Goal: Task Accomplishment & Management: Complete application form

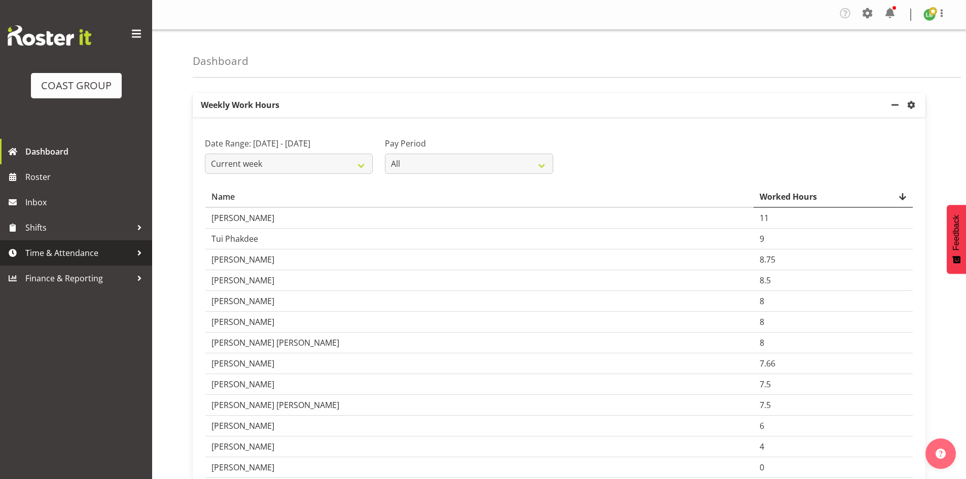
click at [65, 256] on span "Time & Attendance" at bounding box center [78, 252] width 106 height 15
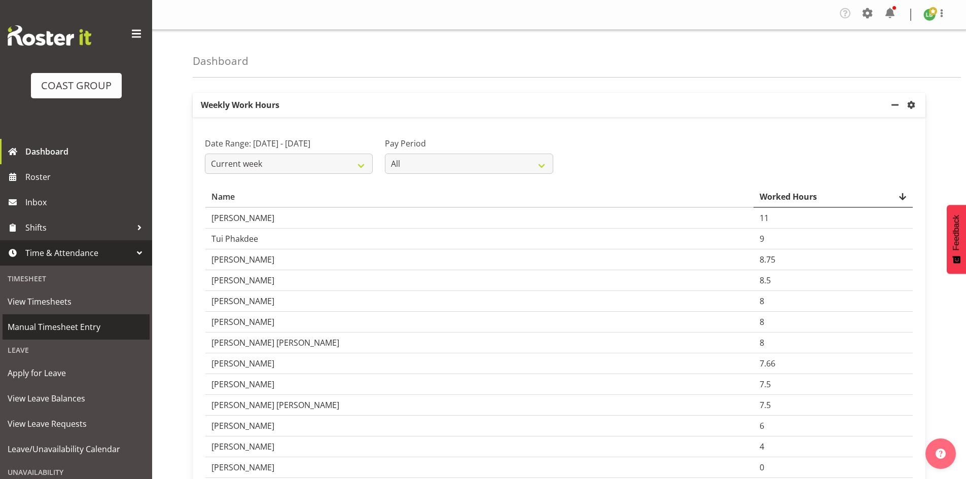
click at [54, 324] on span "Manual Timesheet Entry" at bounding box center [76, 326] width 137 height 15
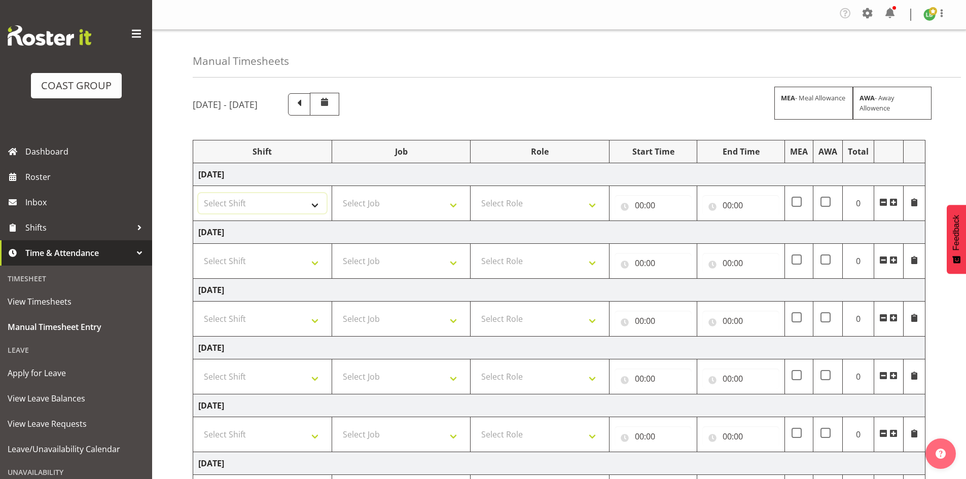
click at [317, 200] on select "Select Shift [DATE] Break Beervana @ Stadium [DATE] Break Building Nations @ Ta…" at bounding box center [262, 203] width 128 height 20
select select "1464"
click at [315, 203] on select "Select Shift [DATE] Break Beervana @ Stadium [DATE] Break Building Nations @ Ta…" at bounding box center [262, 203] width 128 height 20
click at [893, 201] on span at bounding box center [893, 202] width 8 height 8
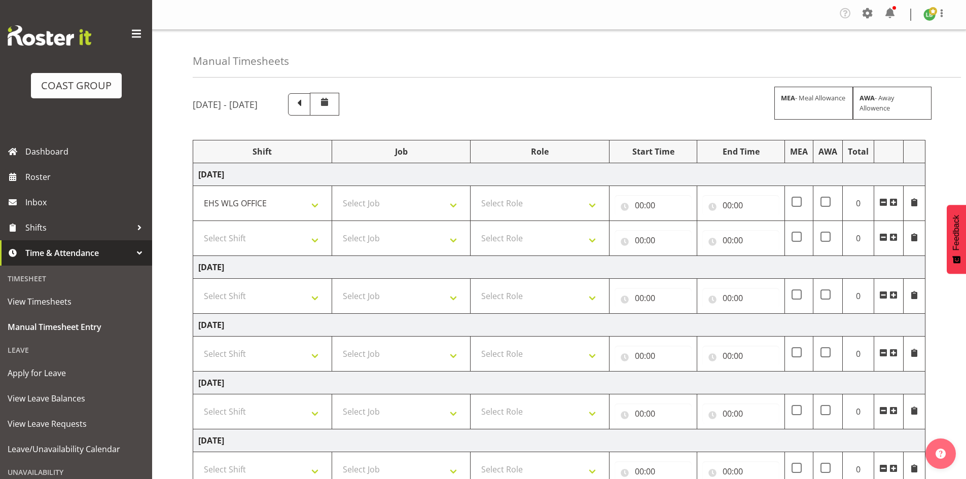
click at [893, 201] on span at bounding box center [893, 202] width 8 height 8
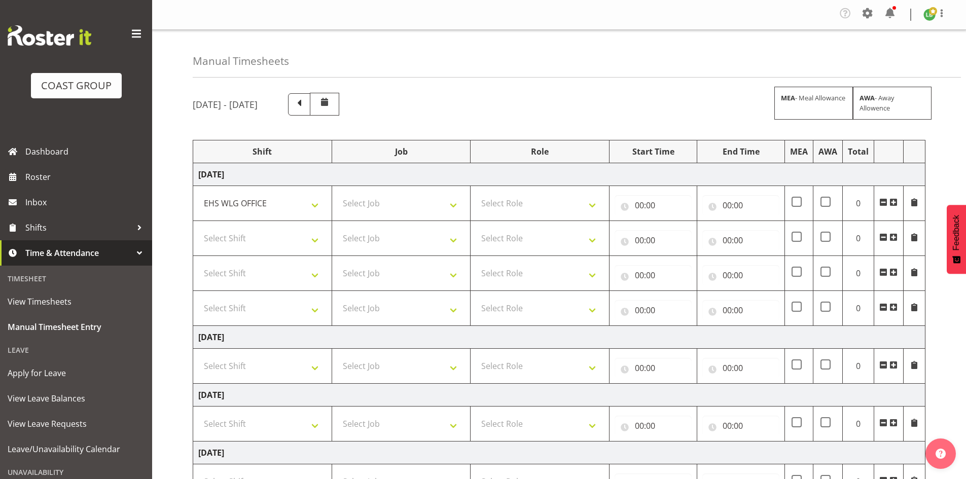
click at [893, 201] on span at bounding box center [893, 202] width 8 height 8
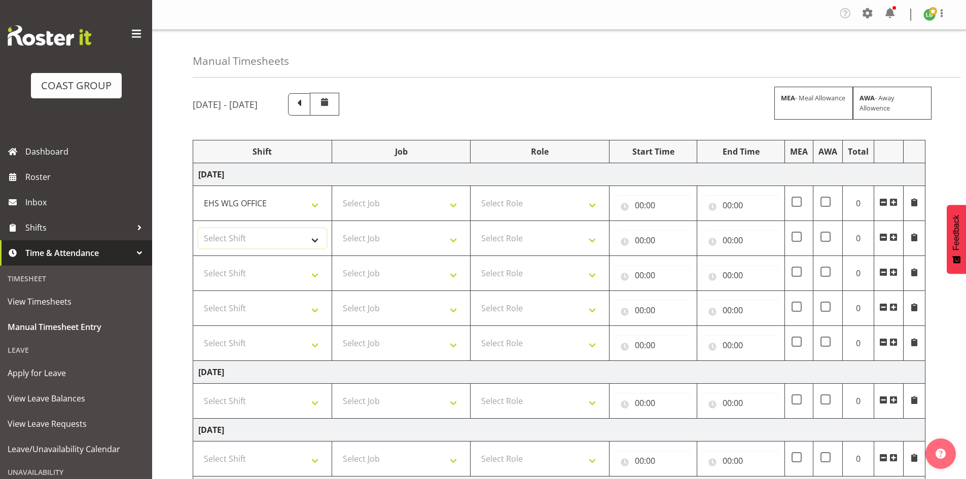
click at [315, 237] on select "Select Shift [DATE] Break Beervana @ Stadium [DATE] Break Building Nations @ Ta…" at bounding box center [262, 238] width 128 height 20
select select "1464"
drag, startPoint x: 315, startPoint y: 237, endPoint x: 315, endPoint y: 244, distance: 7.6
click at [315, 237] on select "Select Shift [DATE] Break Beervana @ Stadium [DATE] Break Building Nations @ Ta…" at bounding box center [262, 238] width 128 height 20
click at [318, 286] on td "Select Shift [DATE] Break Beervana @ Stadium [DATE] Break Building Nations @ Ta…" at bounding box center [262, 273] width 139 height 35
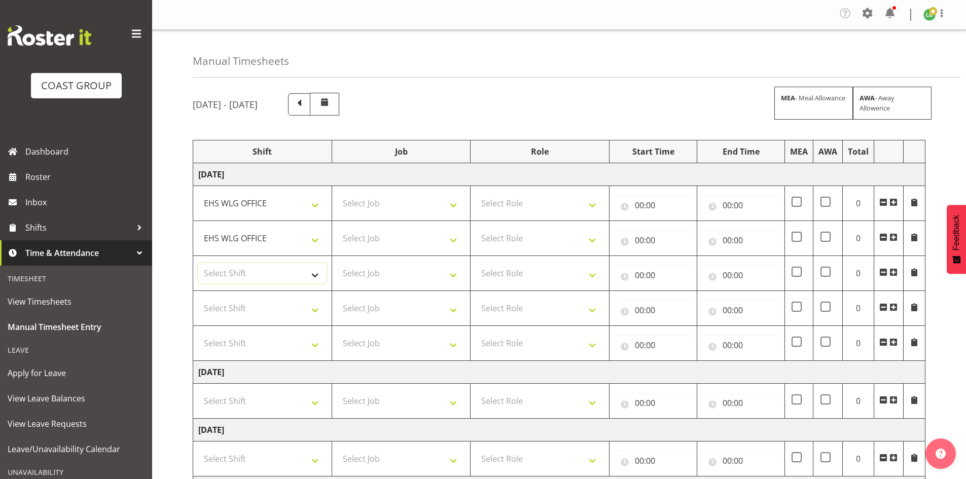
click at [317, 280] on select "Select Shift [DATE] Break Beervana @ Stadium [DATE] Break Building Nations @ Ta…" at bounding box center [262, 273] width 128 height 20
select select "1464"
drag, startPoint x: 317, startPoint y: 284, endPoint x: 320, endPoint y: 289, distance: 5.8
click at [317, 285] on td "[DATE] Break Beervana @ Stadium [DATE] Break Building Nations @ Takina L1 5pm […" at bounding box center [262, 273] width 139 height 35
click at [450, 203] on select "Select Job 1 Carlton Events 1 [PERSON_NAME][GEOGRAPHIC_DATA] 1 [PERSON_NAME][GE…" at bounding box center [401, 203] width 128 height 20
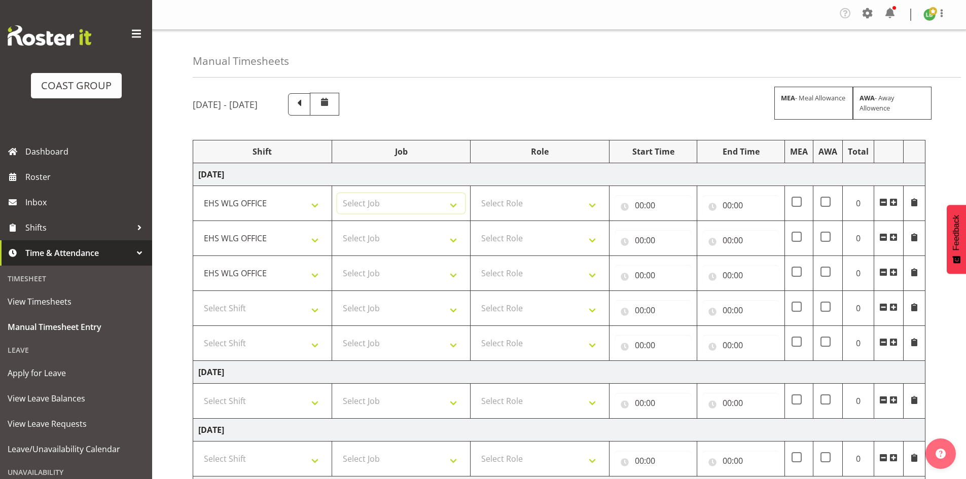
select select "9890"
click at [337, 193] on select "Select Job 1 Carlton Events 1 [PERSON_NAME][GEOGRAPHIC_DATA] 1 [PERSON_NAME][GE…" at bounding box center [401, 203] width 128 height 20
click at [456, 238] on select "Select Job 1 Carlton Events 1 [PERSON_NAME][GEOGRAPHIC_DATA] 1 [PERSON_NAME][GE…" at bounding box center [401, 238] width 128 height 20
select select "8002"
click at [337, 228] on select "Select Job 1 Carlton Events 1 [PERSON_NAME][GEOGRAPHIC_DATA] 1 [PERSON_NAME][GE…" at bounding box center [401, 238] width 128 height 20
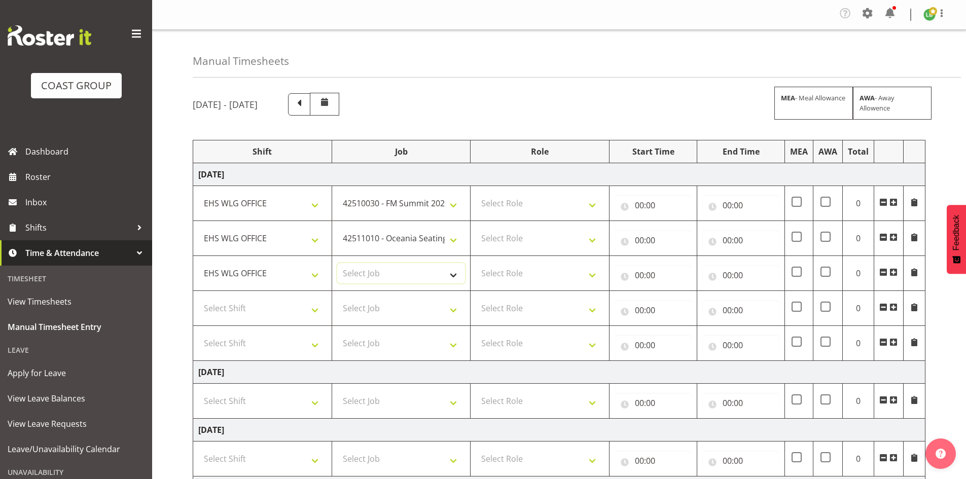
click at [456, 276] on select "Select Job 1 Carlton Events 1 [PERSON_NAME][GEOGRAPHIC_DATA] 1 [PERSON_NAME][GE…" at bounding box center [401, 273] width 128 height 20
select select "10173"
click at [337, 263] on select "Select Job 1 Carlton Events 1 [PERSON_NAME][GEOGRAPHIC_DATA] 1 [PERSON_NAME][GE…" at bounding box center [401, 273] width 128 height 20
click at [455, 306] on select "Select Job 1 Carlton Events 1 [PERSON_NAME][GEOGRAPHIC_DATA] 1 [PERSON_NAME][GE…" at bounding box center [401, 308] width 128 height 20
select select "9797"
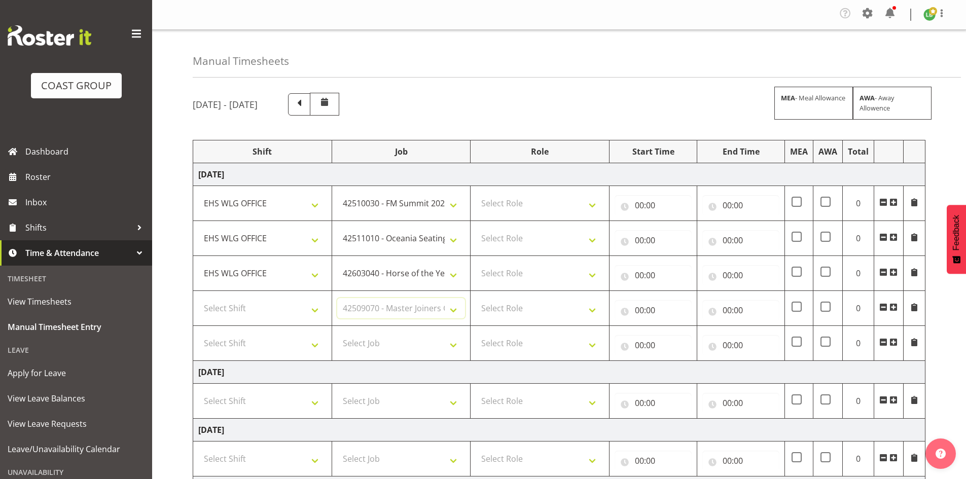
click at [337, 298] on select "Select Job 1 Carlton Events 1 [PERSON_NAME][GEOGRAPHIC_DATA] 1 [PERSON_NAME][GE…" at bounding box center [401, 308] width 128 height 20
drag, startPoint x: 594, startPoint y: 204, endPoint x: 589, endPoint y: 209, distance: 6.8
click at [590, 208] on select "Select Role EHS WLG OPS ACCOUNT MANAGER" at bounding box center [539, 203] width 128 height 20
select select "197"
click at [475, 193] on select "Select Role EHS WLG OPS ACCOUNT MANAGER" at bounding box center [539, 203] width 128 height 20
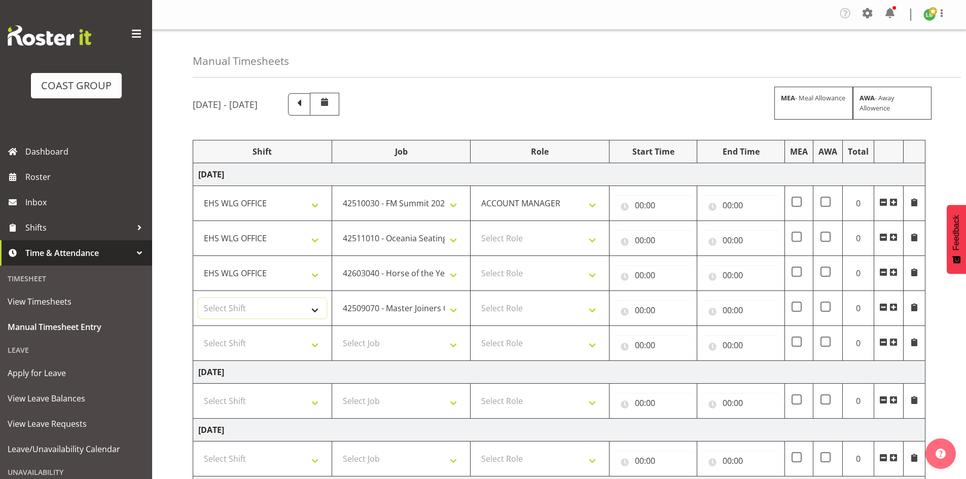
click at [313, 308] on select "Select Shift [DATE] Break Beervana @ Stadium [DATE] Break Building Nations @ Ta…" at bounding box center [262, 308] width 128 height 20
select select "1464"
click at [198, 298] on select "Select Shift [DATE] Break Beervana @ Stadium [DATE] Break Building Nations @ Ta…" at bounding box center [262, 308] width 128 height 20
click at [595, 233] on select "Select Role EHS WLG OPS ACCOUNT MANAGER" at bounding box center [539, 238] width 128 height 20
select select "197"
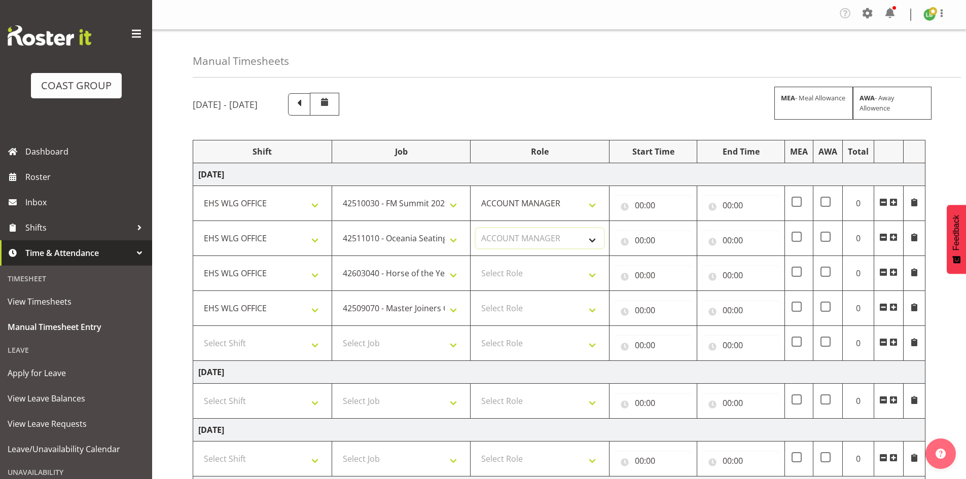
click at [475, 228] on select "Select Role EHS WLG OPS ACCOUNT MANAGER" at bounding box center [539, 238] width 128 height 20
click at [591, 272] on select "Select Role EHS WLG OPS ACCOUNT MANAGER" at bounding box center [539, 273] width 128 height 20
click at [475, 263] on select "Select Role EHS WLG OPS ACCOUNT MANAGER" at bounding box center [539, 273] width 128 height 20
drag, startPoint x: 588, startPoint y: 277, endPoint x: 587, endPoint y: 283, distance: 6.2
click at [588, 277] on select "EHS WLG OPS ACCOUNT MANAGER" at bounding box center [539, 273] width 128 height 20
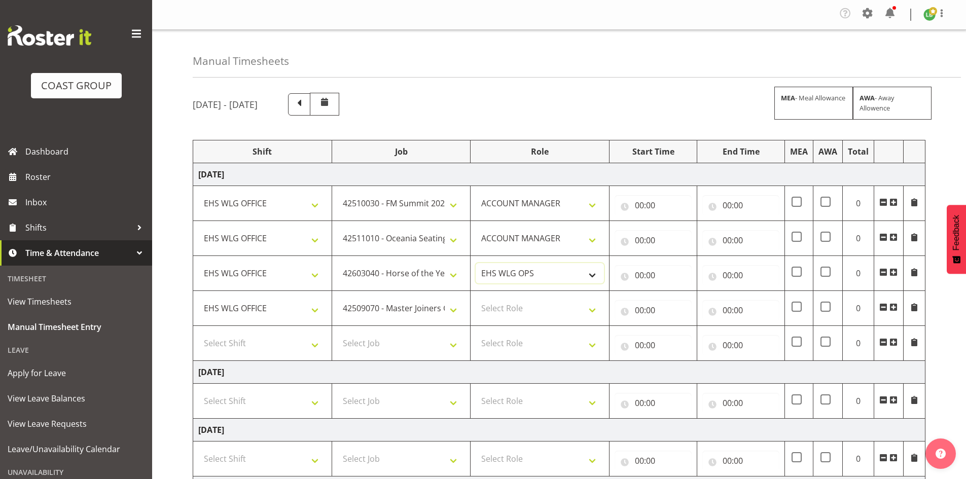
select select "197"
click at [475, 263] on select "EHS WLG OPS ACCOUNT MANAGER" at bounding box center [539, 273] width 128 height 20
drag, startPoint x: 594, startPoint y: 306, endPoint x: 586, endPoint y: 310, distance: 8.2
click at [593, 306] on select "Select Role EHS WLG OPS ACCOUNT MANAGER" at bounding box center [539, 308] width 128 height 20
select select "197"
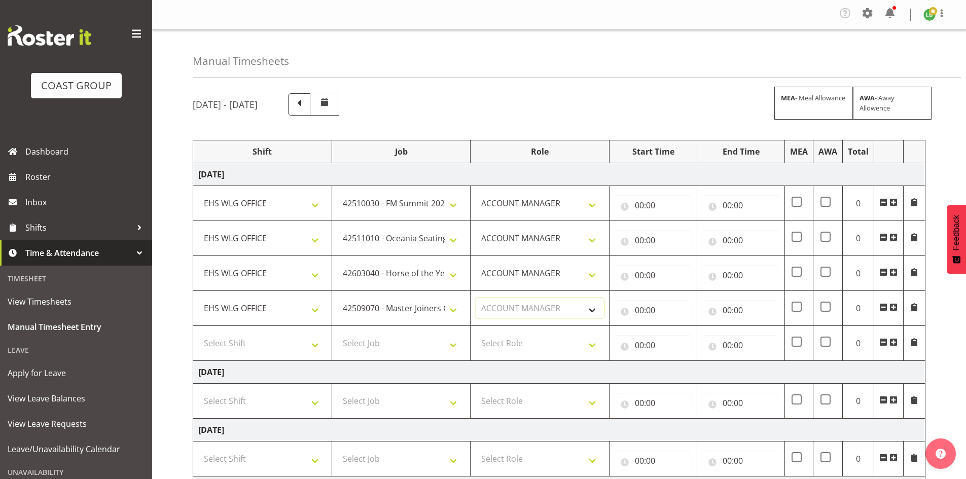
click at [475, 298] on select "Select Role EHS WLG OPS ACCOUNT MANAGER" at bounding box center [539, 308] width 128 height 20
click at [642, 205] on input "00:00" at bounding box center [652, 205] width 77 height 20
click at [684, 233] on select "00 01 02 03 04 05 06 07 08 09 10 11 12 13 14 15 16 17 18 19 20 21 22 23" at bounding box center [683, 231] width 23 height 20
select select "7"
click at [672, 221] on select "00 01 02 03 04 05 06 07 08 09 10 11 12 13 14 15 16 17 18 19 20 21 22 23" at bounding box center [683, 231] width 23 height 20
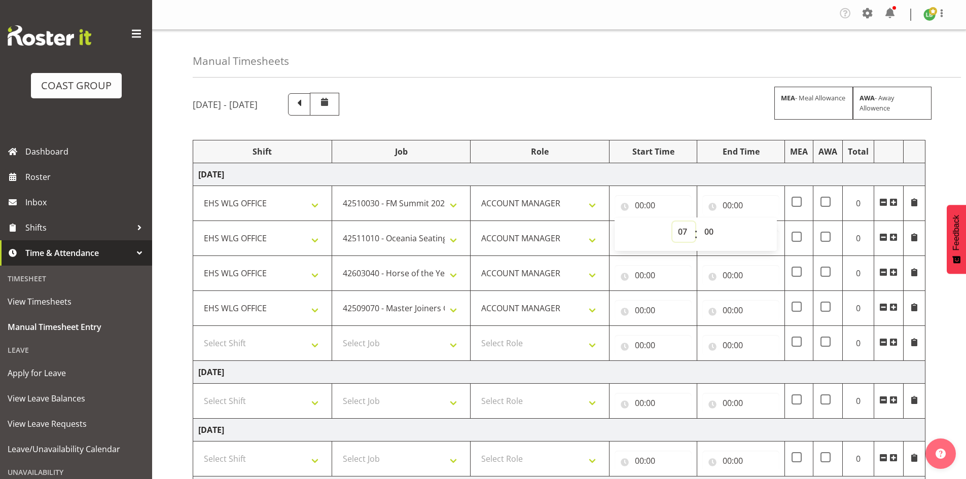
type input "07:00"
click at [711, 235] on select "00 01 02 03 04 05 06 07 08 09 10 11 12 13 14 15 16 17 18 19 20 21 22 23 24 25 2…" at bounding box center [709, 231] width 23 height 20
select select "30"
click at [698, 221] on select "00 01 02 03 04 05 06 07 08 09 10 11 12 13 14 15 16 17 18 19 20 21 22 23 24 25 2…" at bounding box center [709, 231] width 23 height 20
type input "07:30"
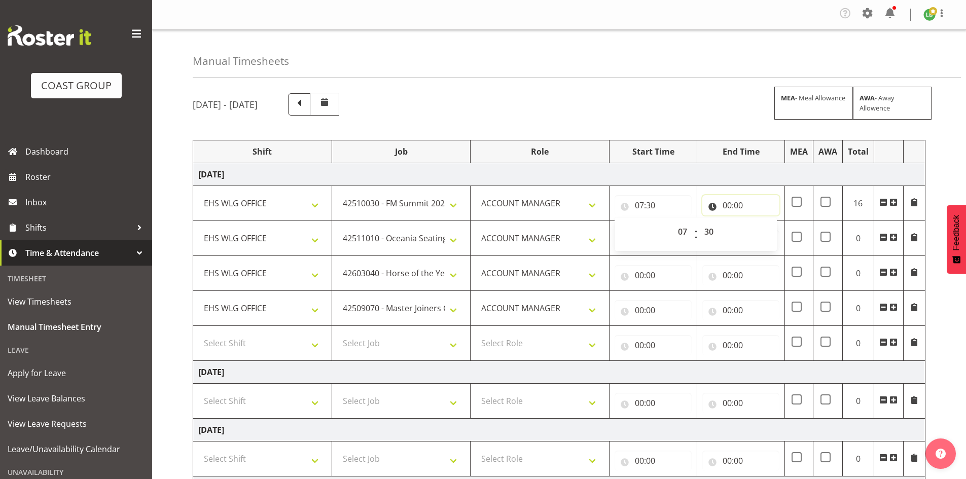
click at [725, 205] on input "00:00" at bounding box center [740, 205] width 77 height 20
click at [772, 231] on select "00 01 02 03 04 05 06 07 08 09 10 11 12 13 14 15 16 17 18 19 20 21 22 23" at bounding box center [771, 231] width 23 height 20
select select "9"
click at [760, 221] on select "00 01 02 03 04 05 06 07 08 09 10 11 12 13 14 15 16 17 18 19 20 21 22 23" at bounding box center [771, 231] width 23 height 20
type input "09:00"
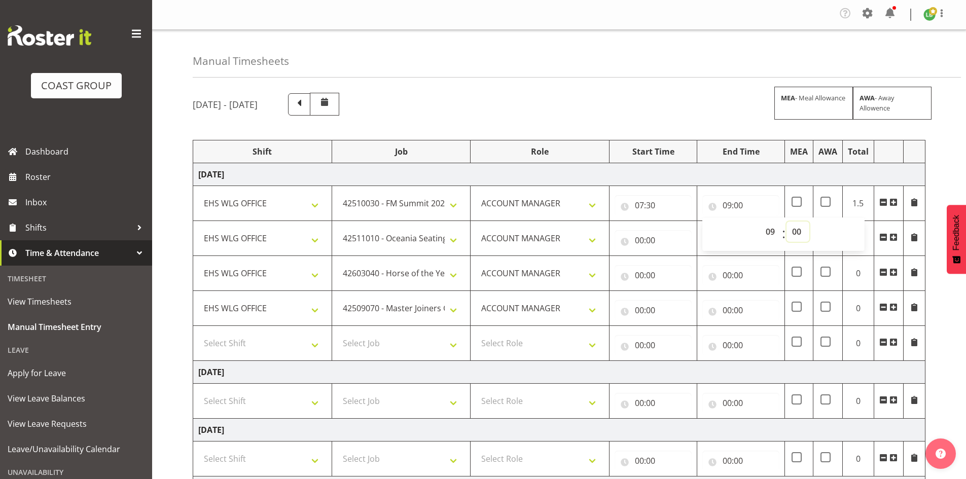
click at [793, 230] on select "00 01 02 03 04 05 06 07 08 09 10 11 12 13 14 15 16 17 18 19 20 21 22 23 24 25 2…" at bounding box center [797, 231] width 23 height 20
select select "30"
click at [786, 221] on select "00 01 02 03 04 05 06 07 08 09 10 11 12 13 14 15 16 17 18 19 20 21 22 23 24 25 2…" at bounding box center [797, 231] width 23 height 20
type input "09:30"
click at [640, 241] on input "00:00" at bounding box center [652, 240] width 77 height 20
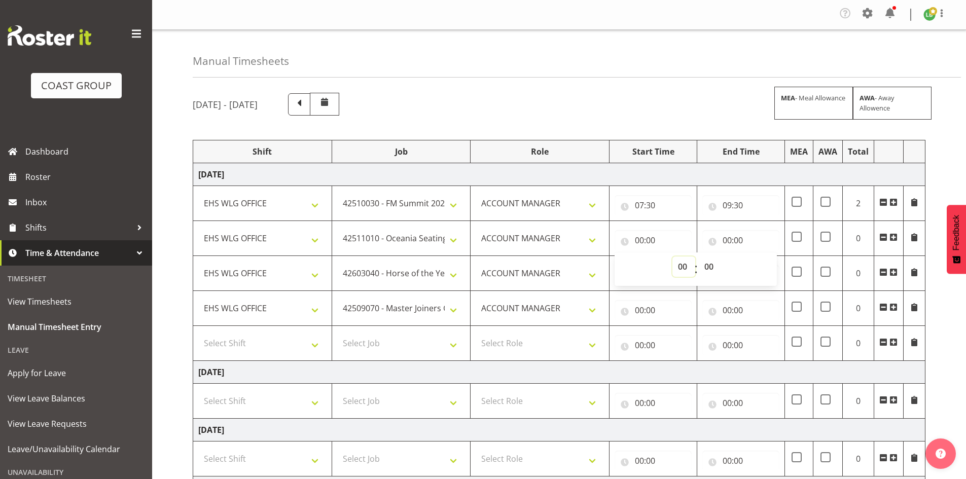
click at [677, 264] on select "00 01 02 03 04 05 06 07 08 09 10 11 12 13 14 15 16 17 18 19 20 21 22 23" at bounding box center [683, 266] width 23 height 20
select select "9"
click at [672, 256] on select "00 01 02 03 04 05 06 07 08 09 10 11 12 13 14 15 16 17 18 19 20 21 22 23" at bounding box center [683, 266] width 23 height 20
type input "09:00"
click at [710, 268] on select "00 01 02 03 04 05 06 07 08 09 10 11 12 13 14 15 16 17 18 19 20 21 22 23 24 25 2…" at bounding box center [709, 266] width 23 height 20
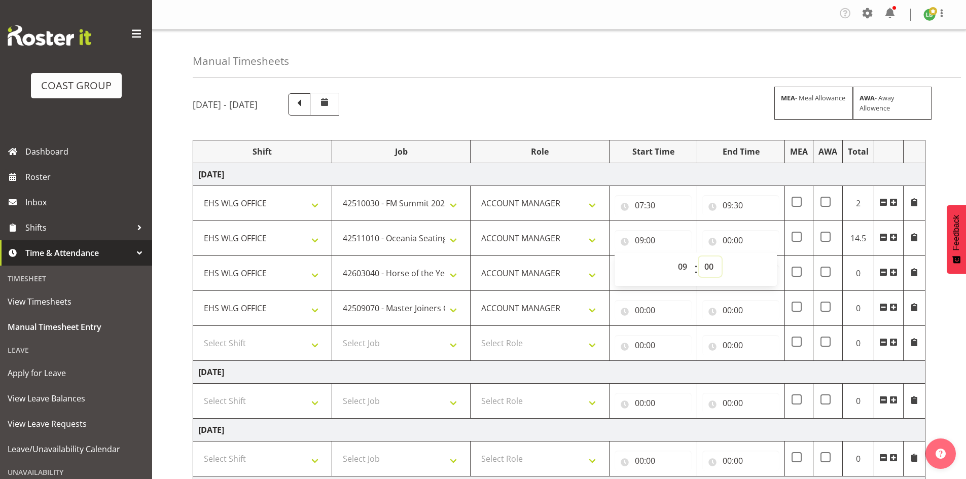
select select "30"
click at [698, 256] on select "00 01 02 03 04 05 06 07 08 09 10 11 12 13 14 15 16 17 18 19 20 21 22 23 24 25 2…" at bounding box center [709, 266] width 23 height 20
type input "09:30"
click at [731, 236] on input "00:00" at bounding box center [740, 240] width 77 height 20
drag, startPoint x: 769, startPoint y: 265, endPoint x: 770, endPoint y: 258, distance: 7.2
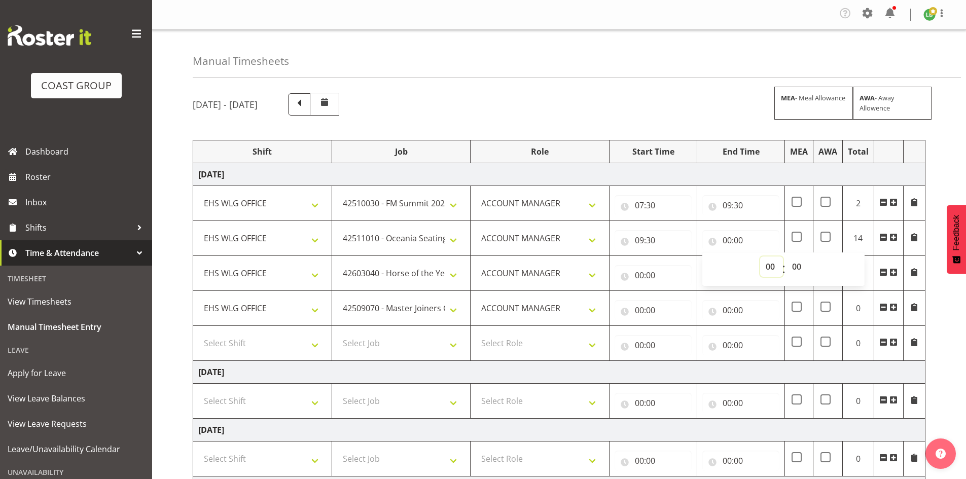
click at [770, 264] on select "00 01 02 03 04 05 06 07 08 09 10 11 12 13 14 15 16 17 18 19 20 21 22 23" at bounding box center [771, 266] width 23 height 20
select select "10"
click at [760, 256] on select "00 01 02 03 04 05 06 07 08 09 10 11 12 13 14 15 16 17 18 19 20 21 22 23" at bounding box center [771, 266] width 23 height 20
type input "10:00"
click at [639, 274] on input "00:00" at bounding box center [652, 275] width 77 height 20
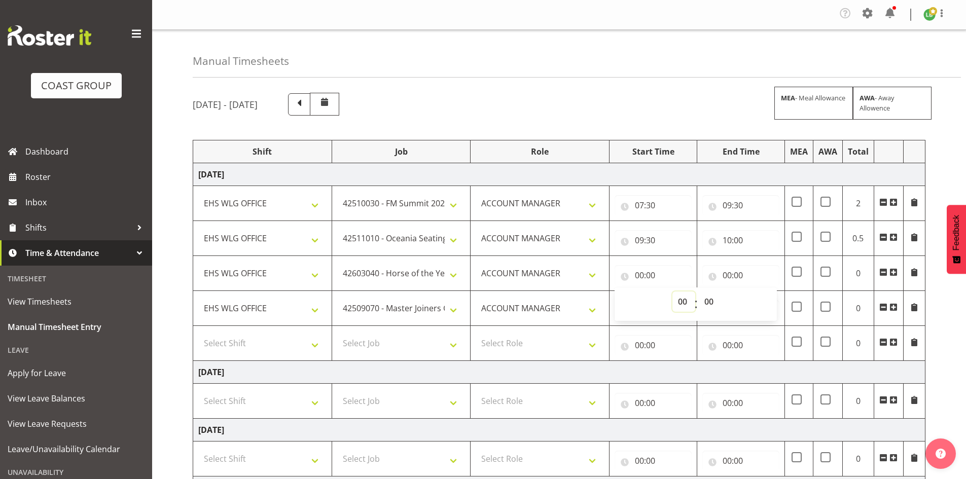
drag, startPoint x: 679, startPoint y: 299, endPoint x: 680, endPoint y: 293, distance: 6.1
click at [679, 299] on select "00 01 02 03 04 05 06 07 08 09 10 11 12 13 14 15 16 17 18 19 20 21 22 23" at bounding box center [683, 301] width 23 height 20
select select "10"
click at [672, 291] on select "00 01 02 03 04 05 06 07 08 09 10 11 12 13 14 15 16 17 18 19 20 21 22 23" at bounding box center [683, 301] width 23 height 20
type input "10:00"
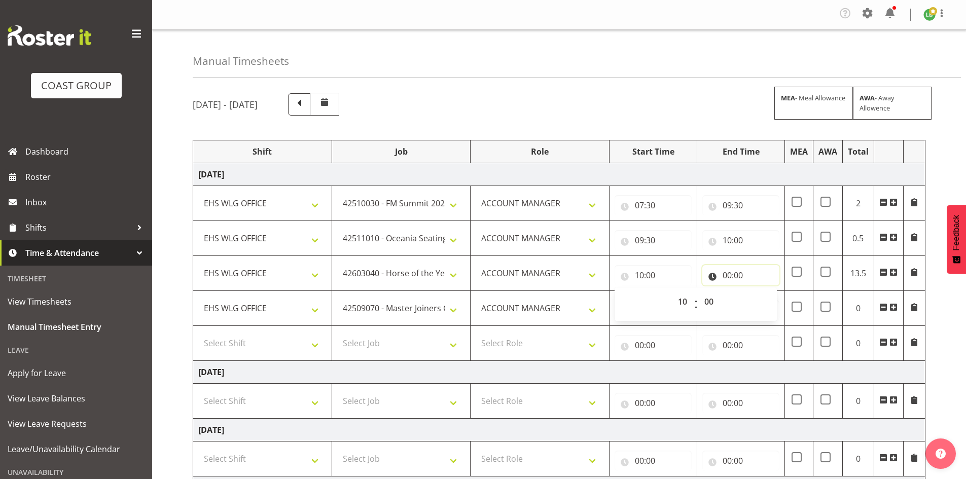
click at [727, 274] on input "00:00" at bounding box center [740, 275] width 77 height 20
click at [770, 302] on select "00 01 02 03 04 05 06 07 08 09 10 11 12 13 14 15 16 17 18 19 20 21 22 23" at bounding box center [771, 301] width 23 height 20
select select "12"
click at [760, 291] on select "00 01 02 03 04 05 06 07 08 09 10 11 12 13 14 15 16 17 18 19 20 21 22 23" at bounding box center [771, 301] width 23 height 20
type input "12:00"
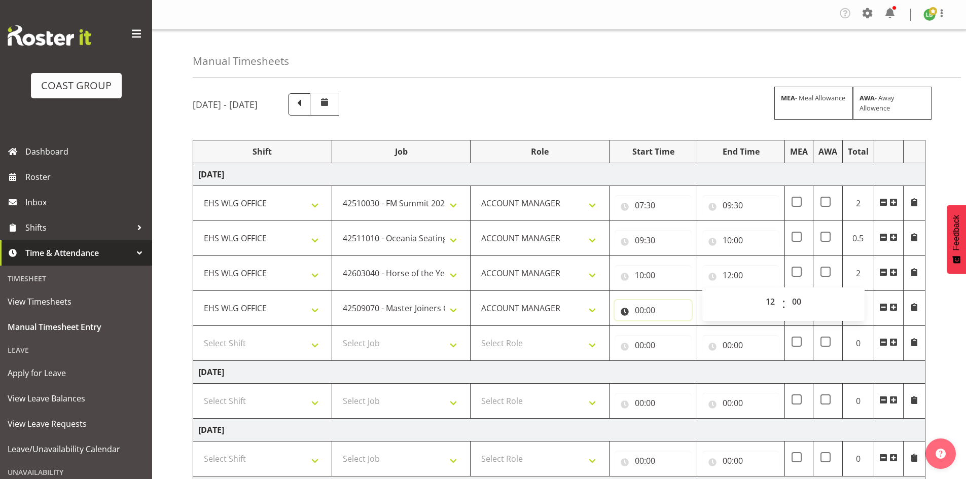
click at [642, 310] on input "00:00" at bounding box center [652, 310] width 77 height 20
click at [678, 337] on select "00 01 02 03 04 05 06 07 08 09 10 11 12 13 14 15 16 17 18 19 20 21 22 23" at bounding box center [683, 336] width 23 height 20
select select "12"
click at [672, 326] on select "00 01 02 03 04 05 06 07 08 09 10 11 12 13 14 15 16 17 18 19 20 21 22 23" at bounding box center [683, 336] width 23 height 20
type input "12:00"
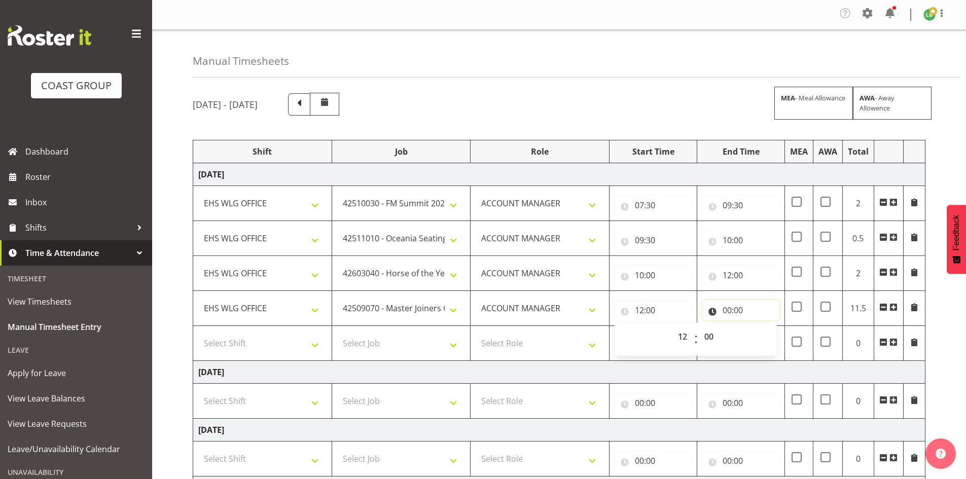
click at [727, 309] on input "00:00" at bounding box center [740, 310] width 77 height 20
click at [768, 337] on select "00 01 02 03 04 05 06 07 08 09 10 11 12 13 14 15 16 17 18 19 20 21 22 23" at bounding box center [771, 336] width 23 height 20
select select "14"
click at [760, 326] on select "00 01 02 03 04 05 06 07 08 09 10 11 12 13 14 15 16 17 18 19 20 21 22 23" at bounding box center [771, 336] width 23 height 20
type input "14:00"
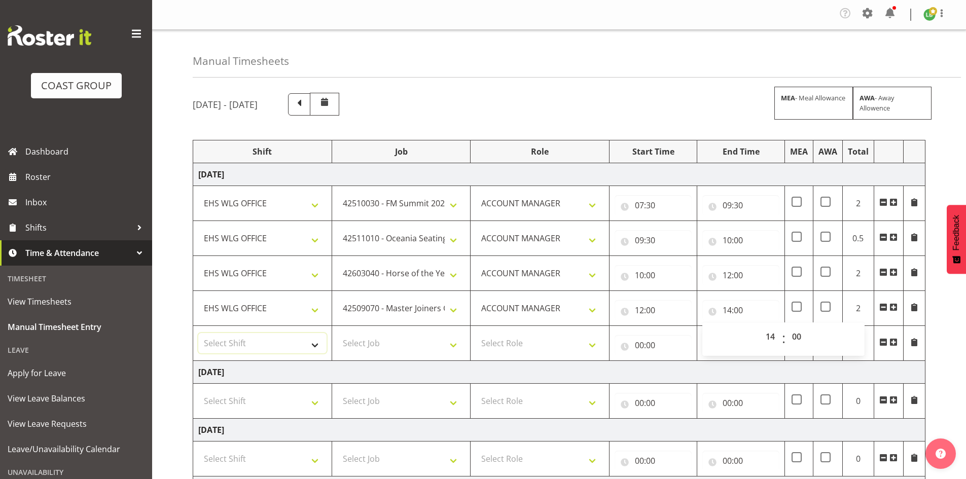
click at [309, 344] on select "Select Shift [DATE] Break Beervana @ Stadium [DATE] Break Building Nations @ Ta…" at bounding box center [262, 343] width 128 height 20
select select "1464"
click at [320, 344] on select "Select Shift [DATE] Break Beervana @ Stadium [DATE] Break Building Nations @ Ta…" at bounding box center [262, 343] width 128 height 20
click at [453, 342] on select "Select Job 1 Carlton Events 1 [PERSON_NAME][GEOGRAPHIC_DATA] 1 [PERSON_NAME][GE…" at bounding box center [401, 343] width 128 height 20
select select "8677"
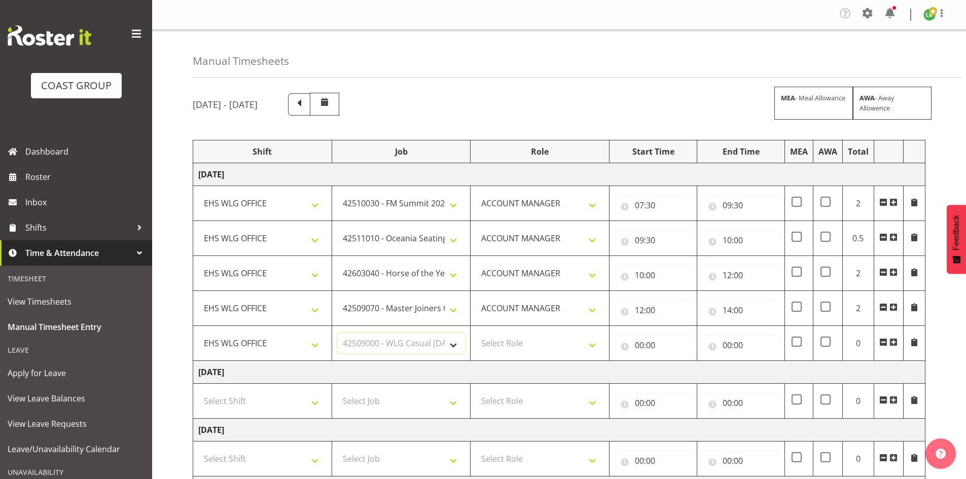
click at [337, 333] on select "Select Job 1 Carlton Events 1 [PERSON_NAME][GEOGRAPHIC_DATA] 1 [PERSON_NAME][GE…" at bounding box center [401, 343] width 128 height 20
click at [590, 342] on select "Select Role EHS WLG OPS ACCOUNT MANAGER" at bounding box center [539, 343] width 128 height 20
select select "197"
click at [475, 333] on select "Select Role EHS WLG OPS ACCOUNT MANAGER" at bounding box center [539, 343] width 128 height 20
click at [636, 342] on input "00:00" at bounding box center [652, 345] width 77 height 20
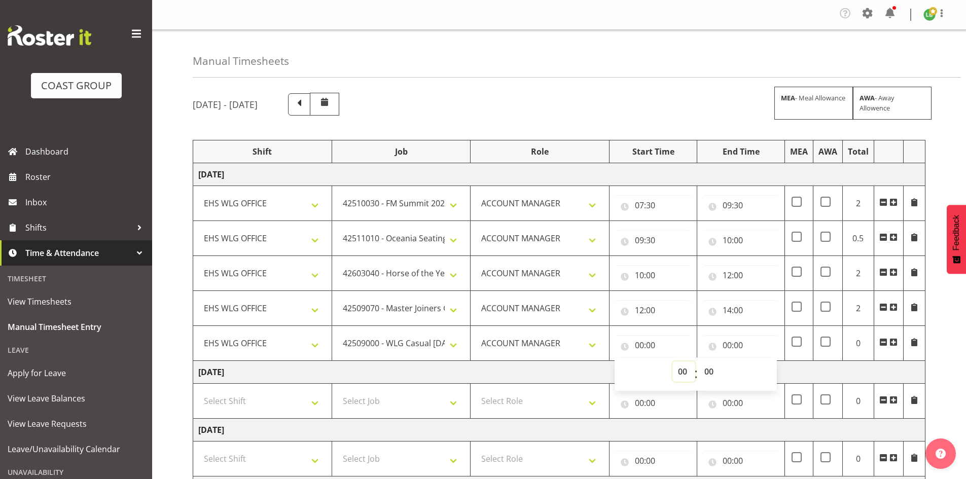
click at [675, 368] on select "00 01 02 03 04 05 06 07 08 09 10 11 12 13 14 15 16 17 18 19 20 21 22 23" at bounding box center [683, 371] width 23 height 20
select select "14"
click at [672, 361] on select "00 01 02 03 04 05 06 07 08 09 10 11 12 13 14 15 16 17 18 19 20 21 22 23" at bounding box center [683, 371] width 23 height 20
type input "14:00"
click at [728, 344] on input "00:00" at bounding box center [740, 345] width 77 height 20
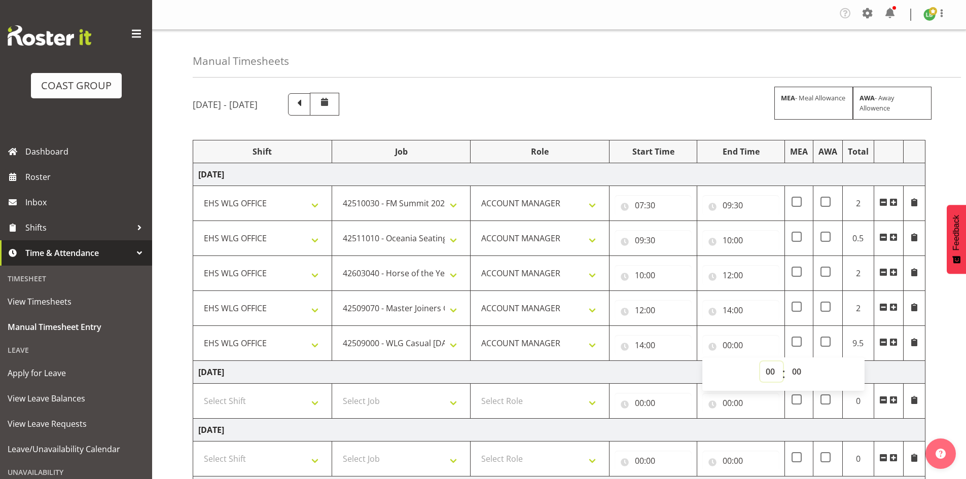
click at [773, 369] on select "00 01 02 03 04 05 06 07 08 09 10 11 12 13 14 15 16 17 18 19 20 21 22 23" at bounding box center [771, 371] width 23 height 20
select select "15"
click at [760, 361] on select "00 01 02 03 04 05 06 07 08 09 10 11 12 13 14 15 16 17 18 19 20 21 22 23" at bounding box center [771, 371] width 23 height 20
type input "15:00"
click at [895, 341] on span at bounding box center [893, 342] width 8 height 8
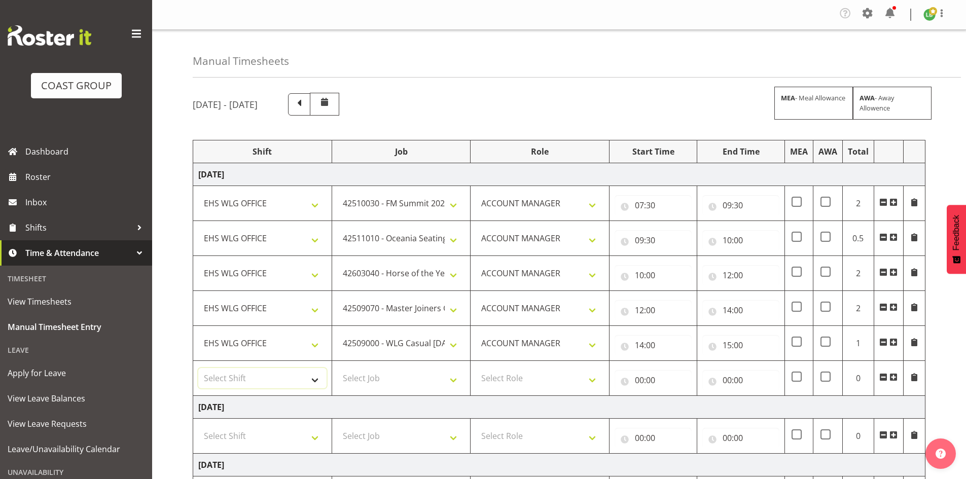
click at [317, 375] on select "Select Shift [DATE] Break Beervana @ Stadium [DATE] Break Building Nations @ Ta…" at bounding box center [262, 378] width 128 height 20
select select "1464"
click at [198, 368] on select "Select Shift [DATE] Break Beervana @ Stadium [DATE] Break Building Nations @ Ta…" at bounding box center [262, 378] width 128 height 20
click at [451, 379] on select "Select Job 1 Carlton Events 1 [PERSON_NAME][GEOGRAPHIC_DATA] 1 [PERSON_NAME][GE…" at bounding box center [401, 378] width 128 height 20
select select "69"
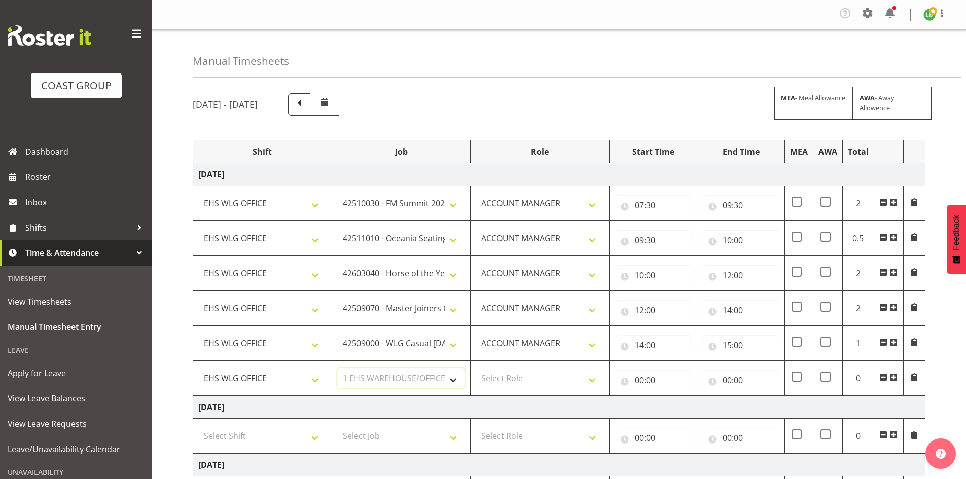
click at [337, 368] on select "Select Job 1 Carlton Events 1 [PERSON_NAME][GEOGRAPHIC_DATA] 1 [PERSON_NAME][GE…" at bounding box center [401, 378] width 128 height 20
click at [597, 380] on select "Select Role EHS WLG OPS ACCOUNT MANAGER" at bounding box center [539, 378] width 128 height 20
select select "197"
click at [475, 368] on select "Select Role EHS WLG OPS ACCOUNT MANAGER" at bounding box center [539, 378] width 128 height 20
click at [642, 376] on input "00:00" at bounding box center [652, 380] width 77 height 20
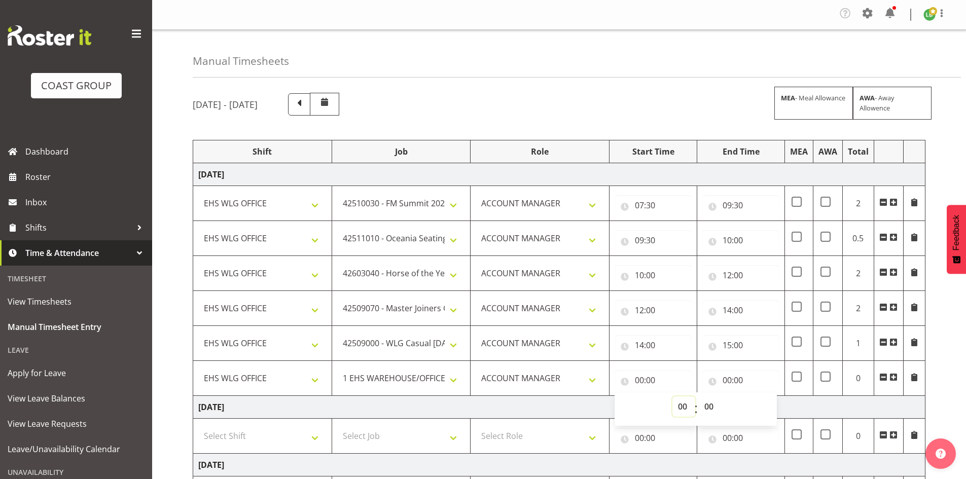
click at [681, 402] on select "00 01 02 03 04 05 06 07 08 09 10 11 12 13 14 15 16 17 18 19 20 21 22 23" at bounding box center [683, 406] width 23 height 20
select select "15"
click at [672, 396] on select "00 01 02 03 04 05 06 07 08 09 10 11 12 13 14 15 16 17 18 19 20 21 22 23" at bounding box center [683, 406] width 23 height 20
type input "15:00"
click at [724, 381] on input "00:00" at bounding box center [740, 380] width 77 height 20
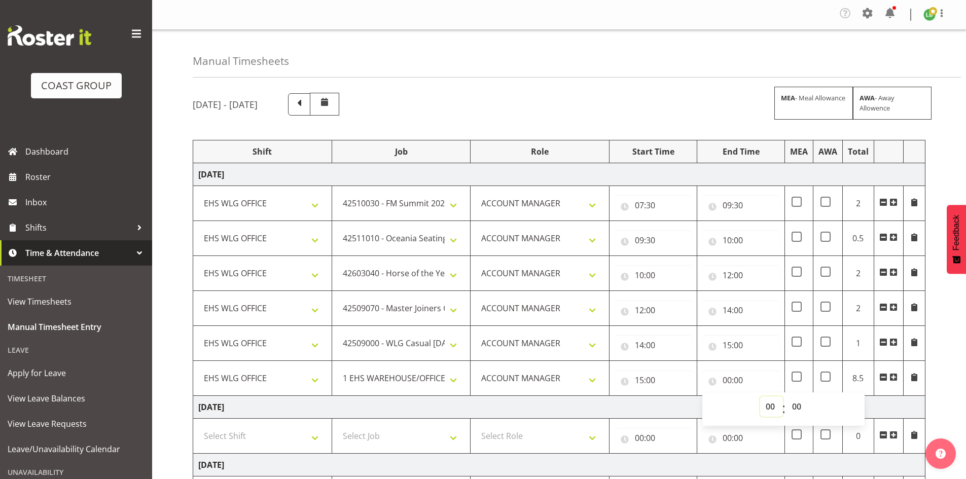
click at [769, 403] on select "00 01 02 03 04 05 06 07 08 09 10 11 12 13 14 15 16 17 18 19 20 21 22 23" at bounding box center [771, 406] width 23 height 20
select select "17"
click at [760, 396] on select "00 01 02 03 04 05 06 07 08 09 10 11 12 13 14 15 16 17 18 19 20 21 22 23" at bounding box center [771, 406] width 23 height 20
type input "17:00"
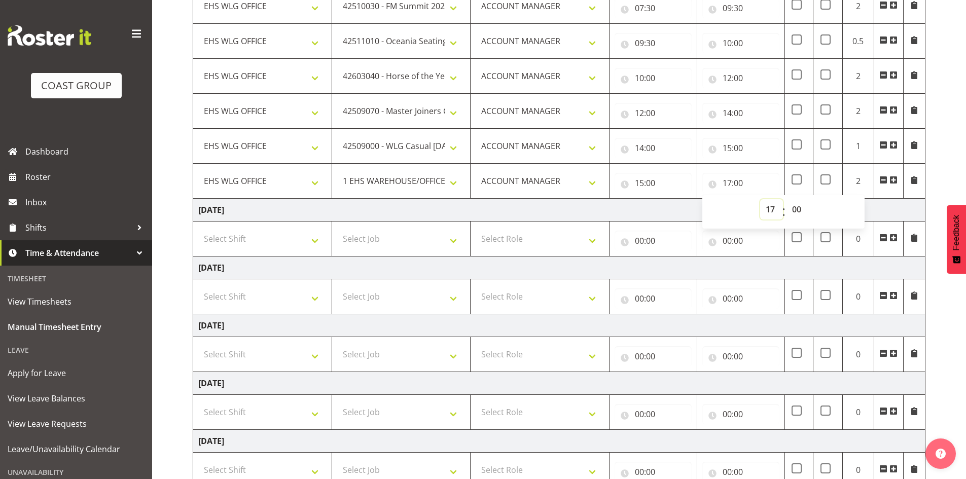
scroll to position [328, 0]
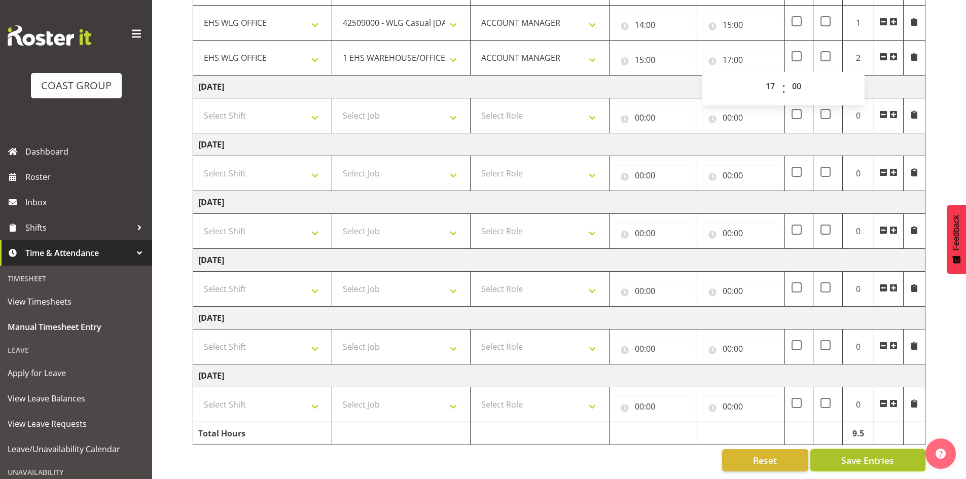
click at [867, 454] on span "Save Entries" at bounding box center [867, 460] width 53 height 13
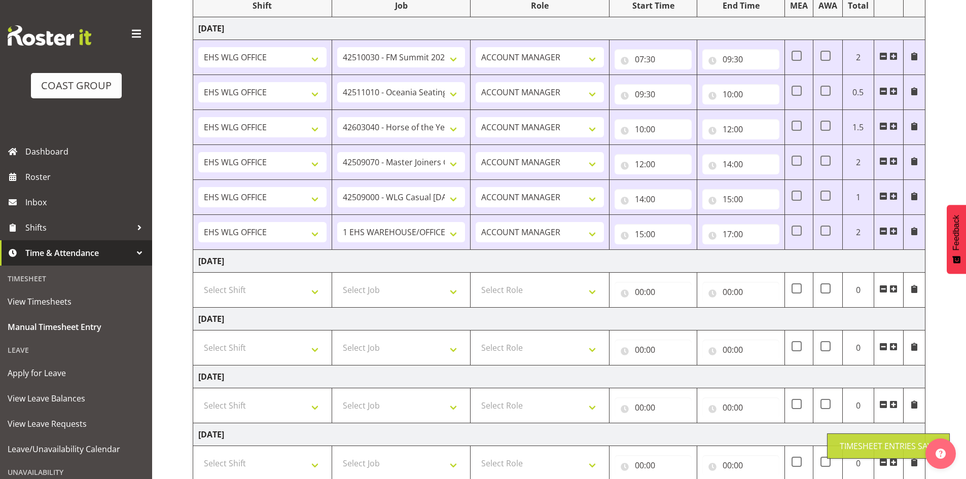
scroll to position [0, 0]
